Goal: Task Accomplishment & Management: Manage account settings

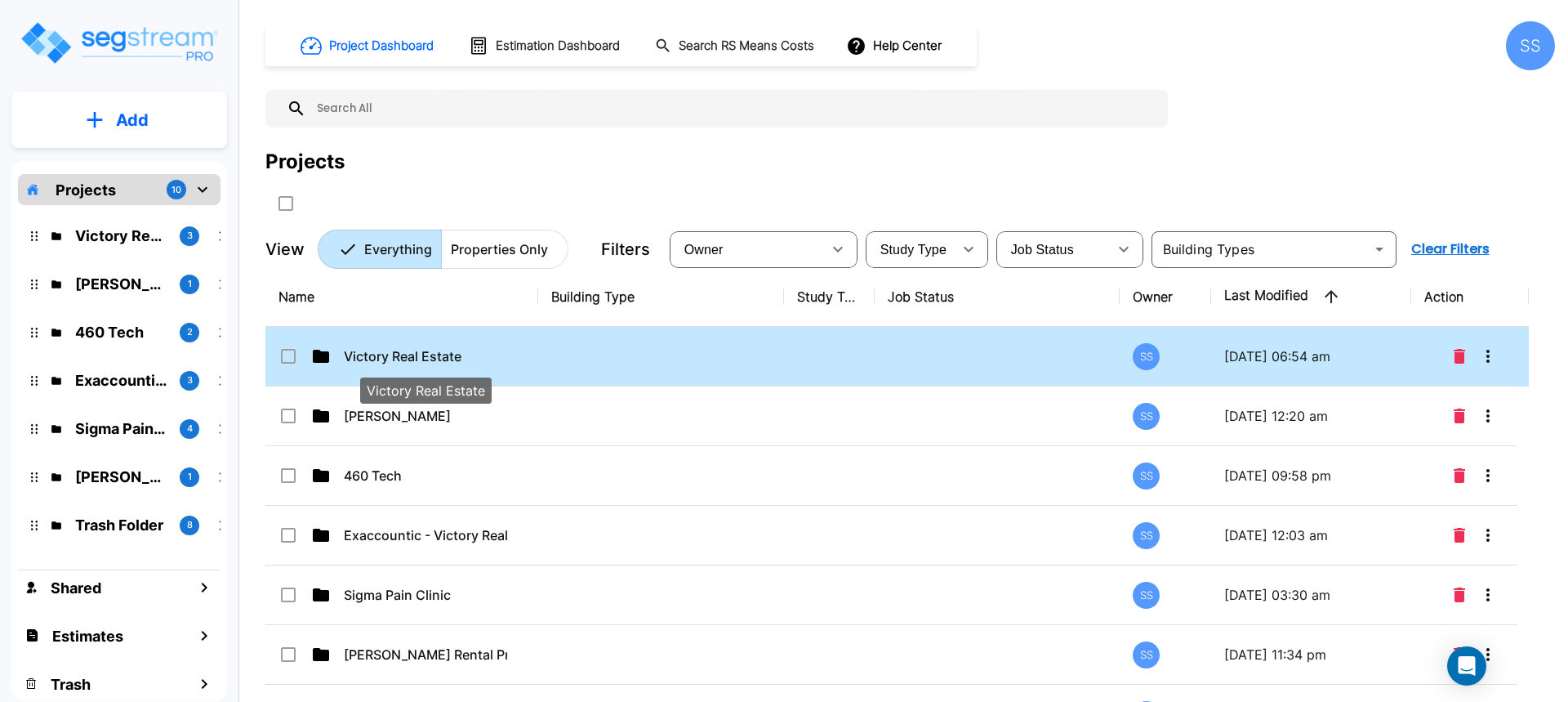
click at [367, 353] on p "Victory Real Estate" at bounding box center [425, 356] width 164 height 20
checkbox input "true"
click at [367, 353] on p "Victory Real Estate" at bounding box center [425, 356] width 164 height 20
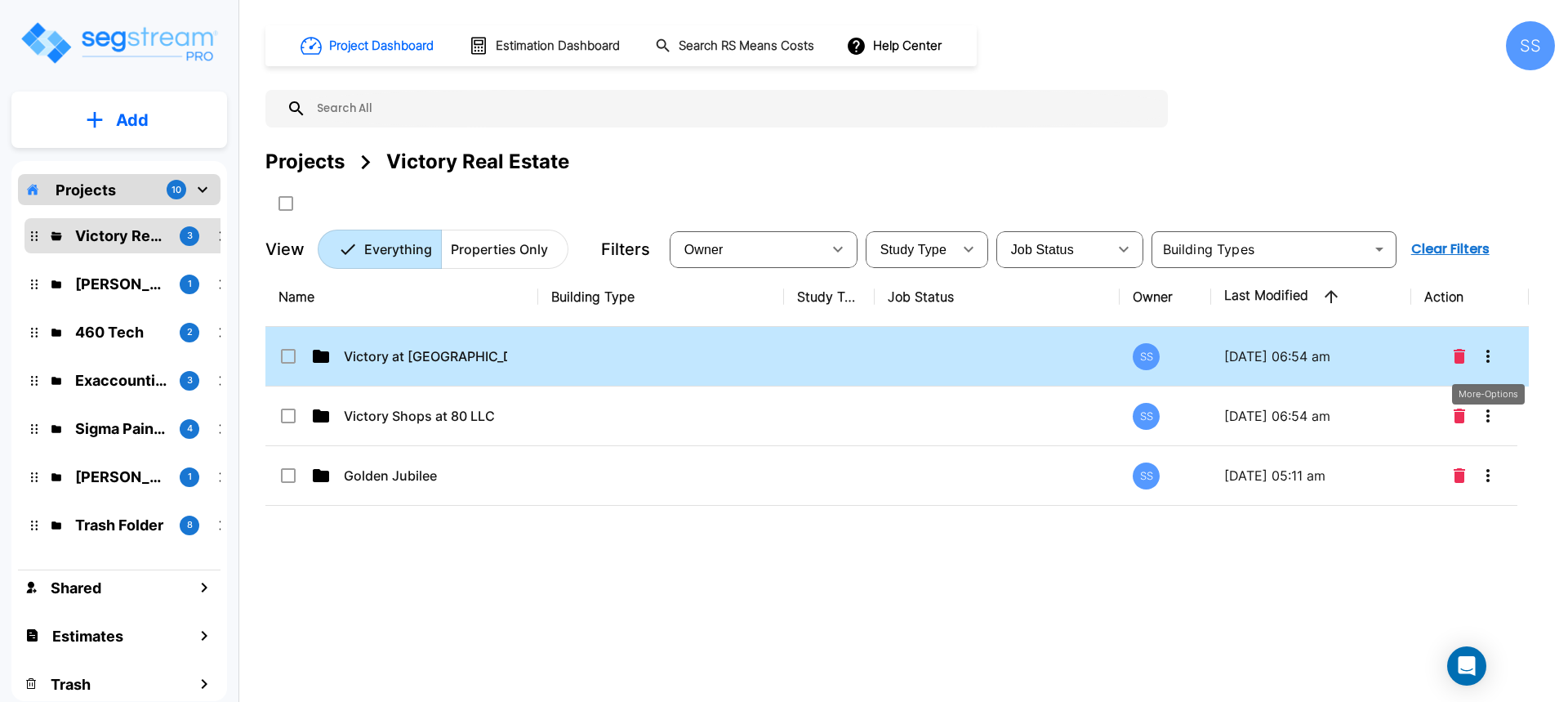
click at [1496, 353] on icon "More-Options" at bounding box center [1488, 356] width 20 height 20
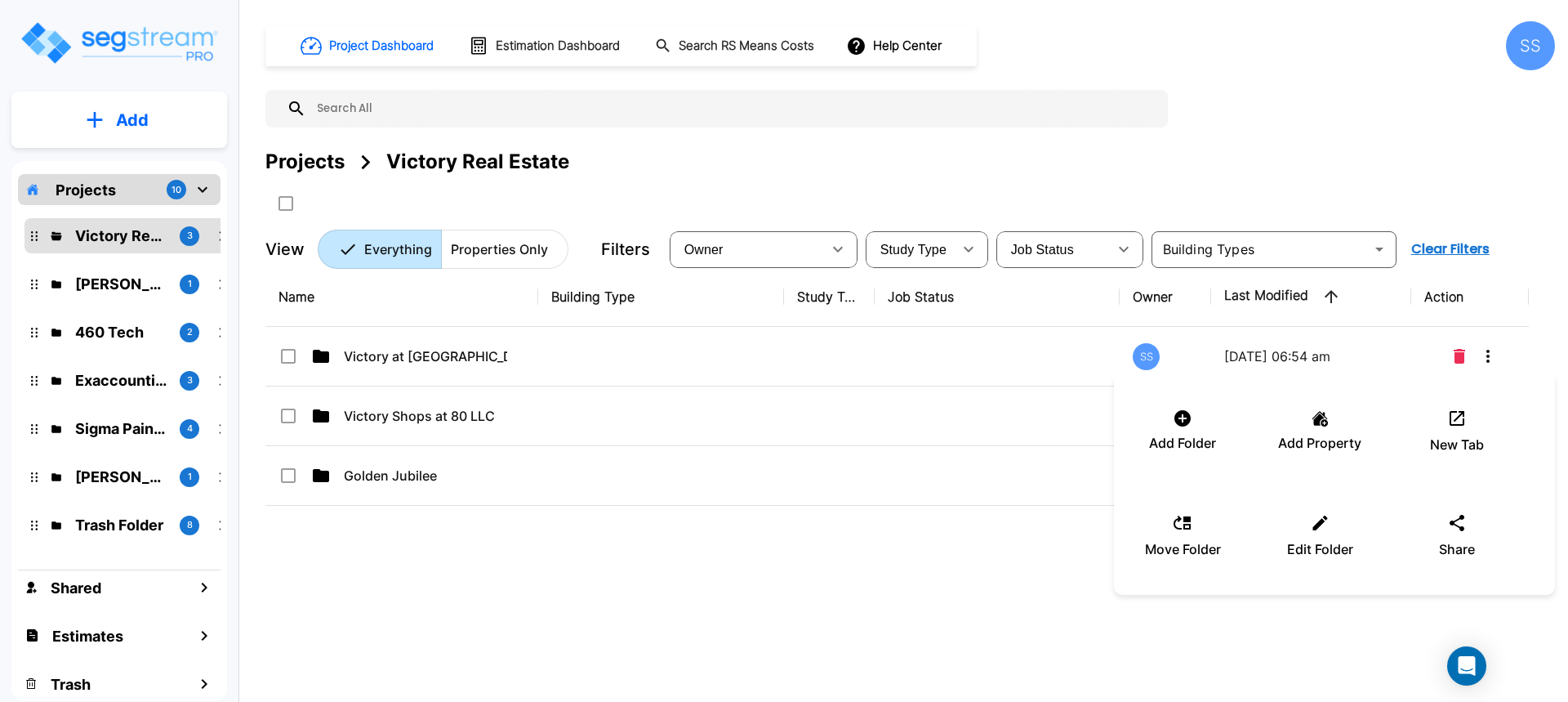
drag, startPoint x: 940, startPoint y: 576, endPoint x: 574, endPoint y: 411, distance: 401.5
click at [938, 576] on div at bounding box center [784, 351] width 1568 height 702
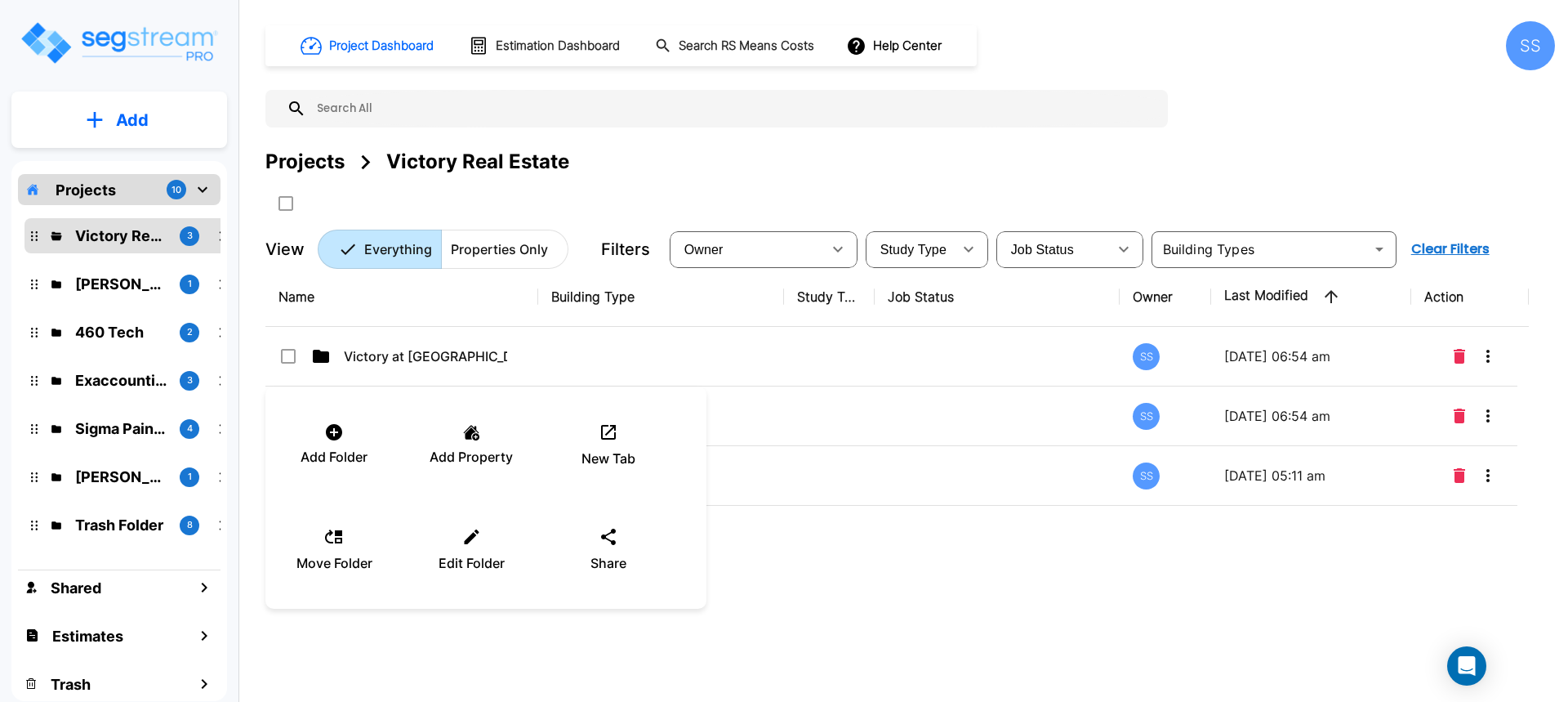
click at [905, 601] on div at bounding box center [784, 351] width 1568 height 702
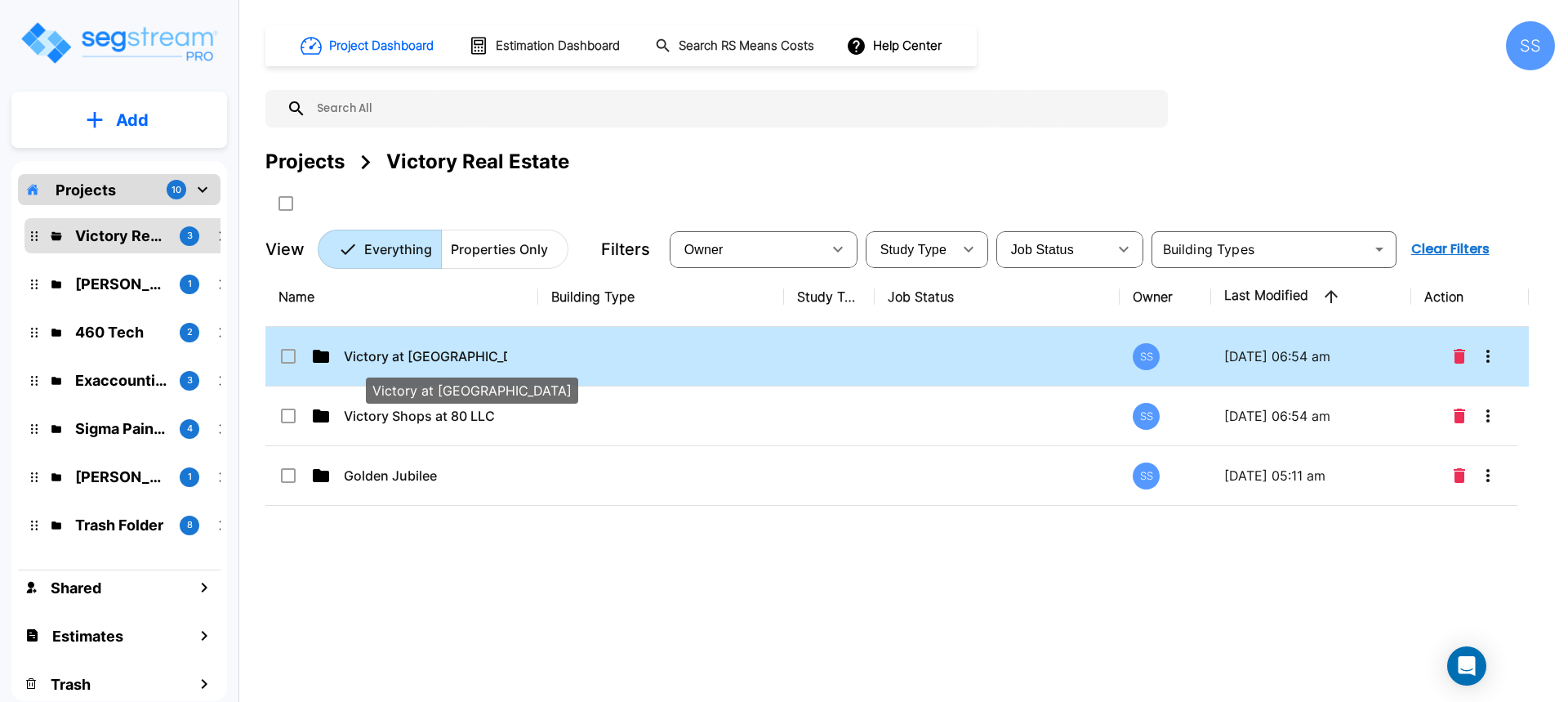
click at [395, 353] on p "Victory at Forney" at bounding box center [425, 356] width 164 height 20
checkbox input "false"
click at [395, 353] on p "Victory at Forney" at bounding box center [425, 356] width 164 height 20
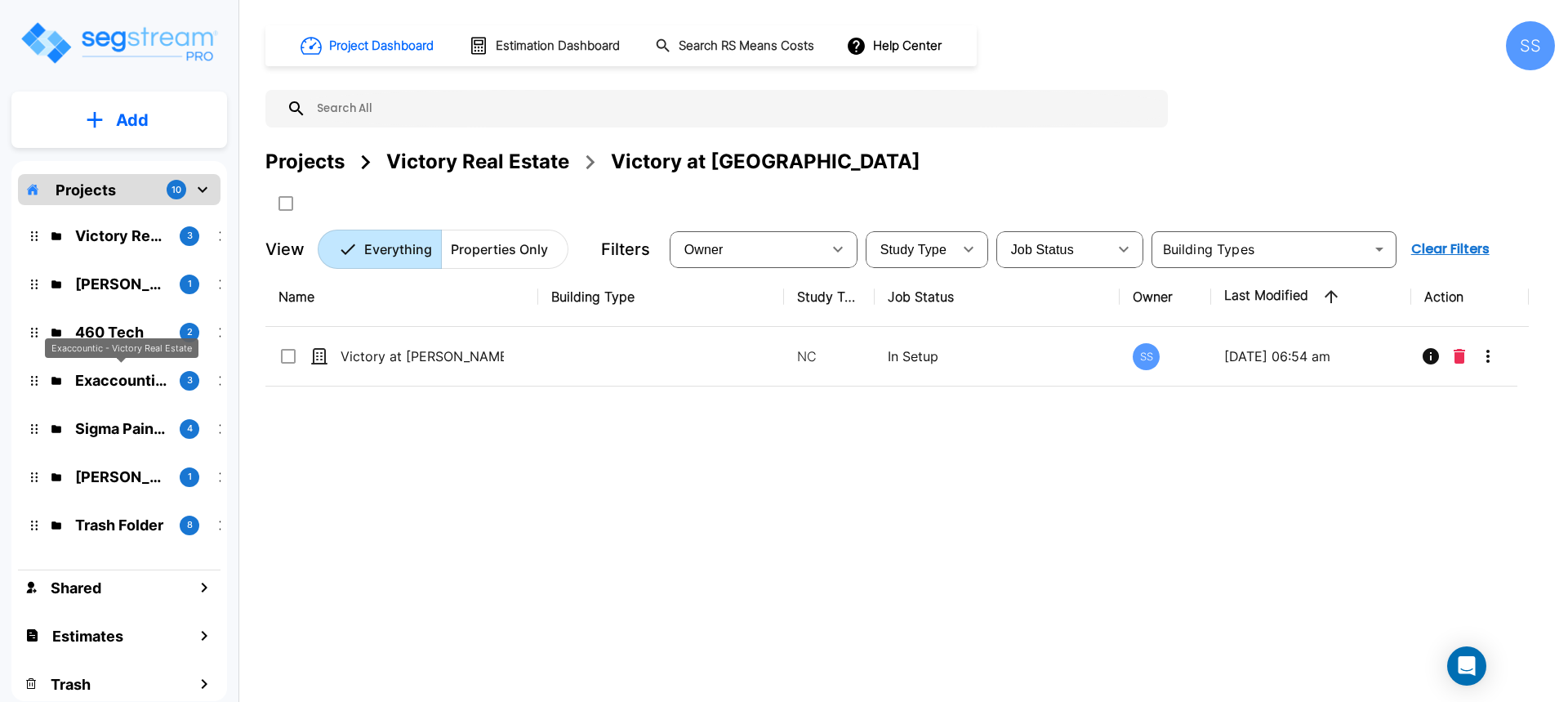
click at [124, 374] on p "Exaccountic - Victory Real Estate" at bounding box center [120, 380] width 91 height 22
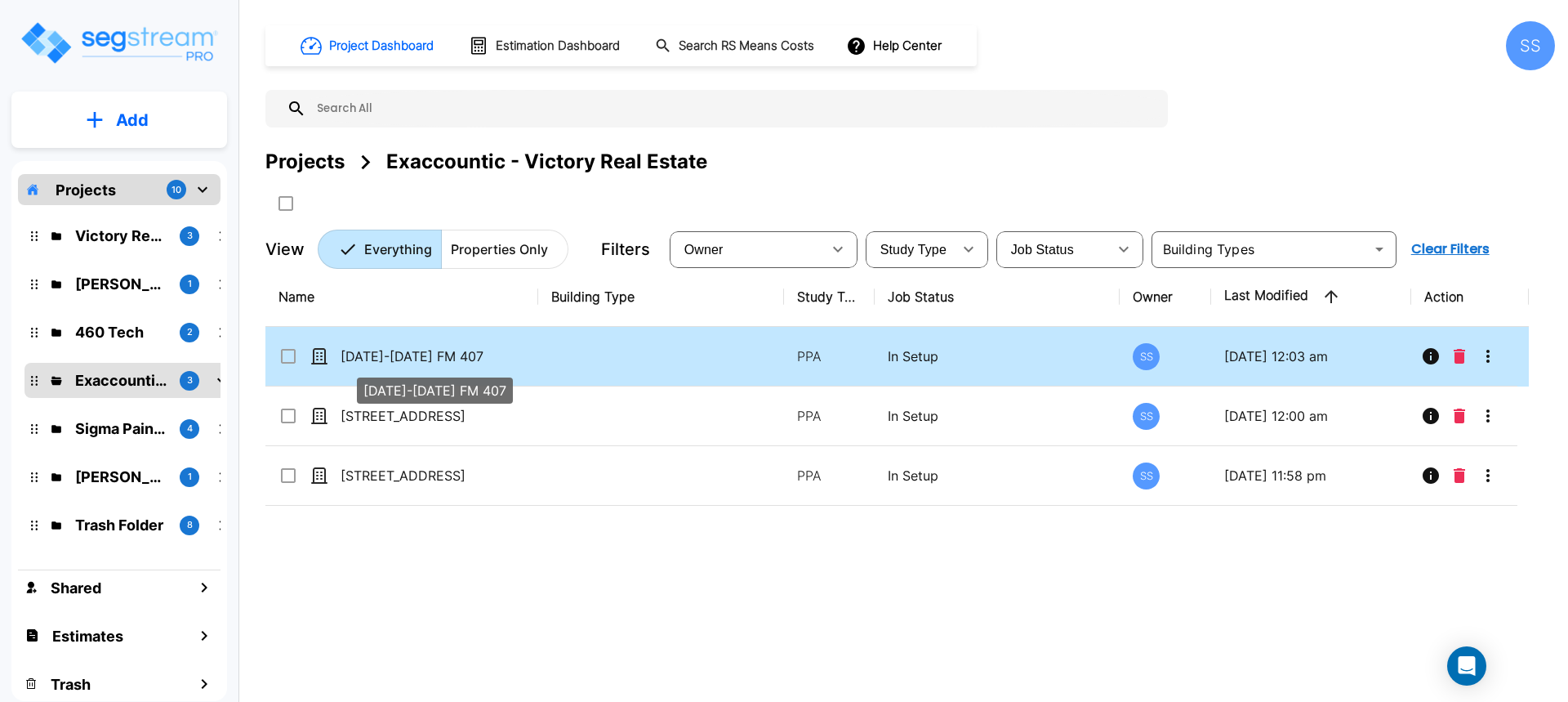
click at [420, 360] on p "[DATE]-[DATE] FM 407" at bounding box center [422, 356] width 164 height 20
checkbox input "false"
click at [420, 360] on p "[DATE]-[DATE] FM 407" at bounding box center [422, 356] width 164 height 20
